Goal: Use online tool/utility: Utilize a website feature to perform a specific function

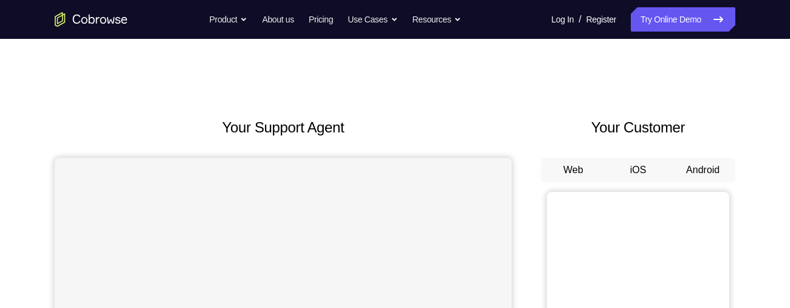
click at [717, 161] on button "Android" at bounding box center [702, 170] width 65 height 24
click at [700, 174] on button "Android" at bounding box center [702, 170] width 65 height 24
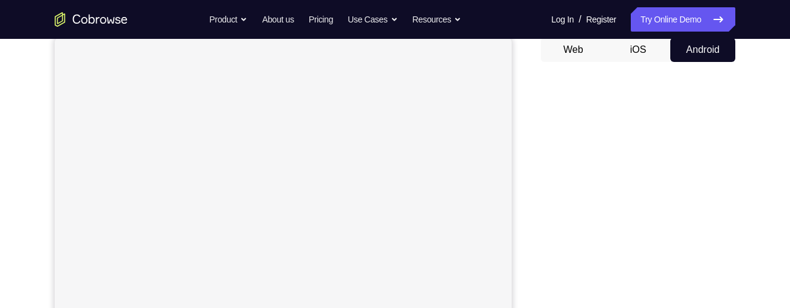
scroll to position [122, 0]
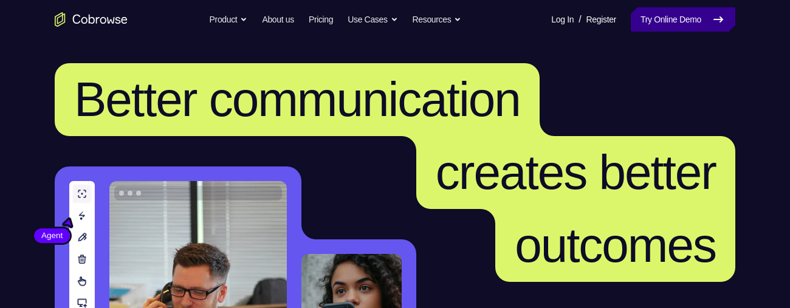
click at [673, 25] on link "Try Online Demo" at bounding box center [683, 19] width 104 height 24
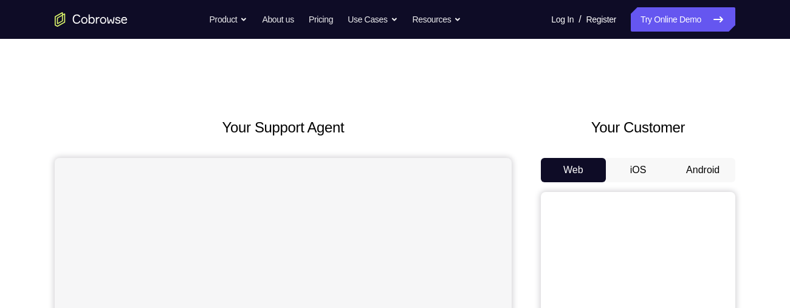
click at [710, 177] on button "Android" at bounding box center [702, 170] width 65 height 24
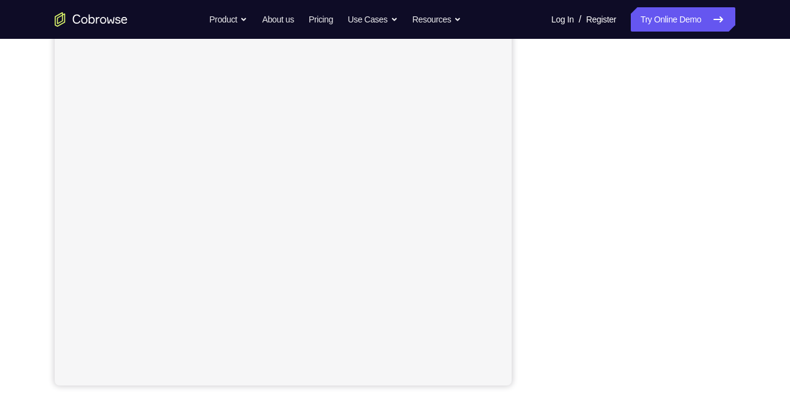
scroll to position [179, 0]
